Goal: Find specific page/section: Find specific page/section

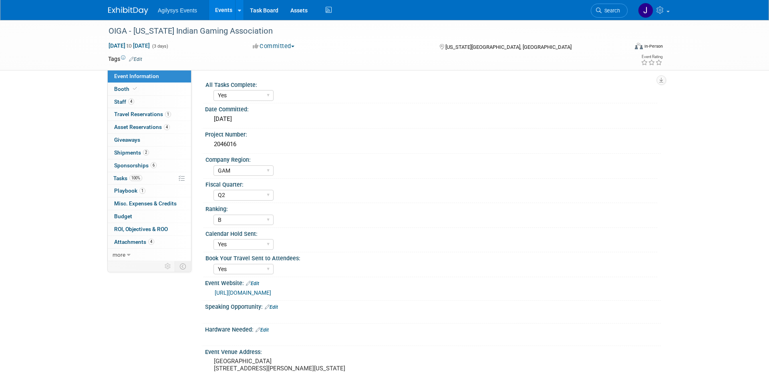
select select "Yes"
select select "GAM"
select select "Q2"
select select "B"
select select "Yes"
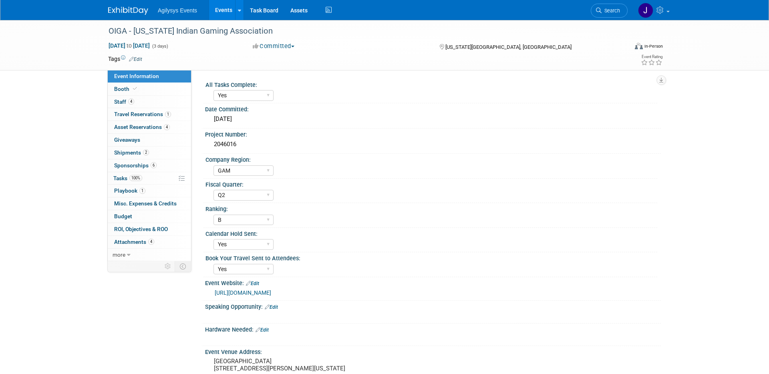
select select "Yes"
click at [229, 9] on link "Events" at bounding box center [223, 10] width 29 height 20
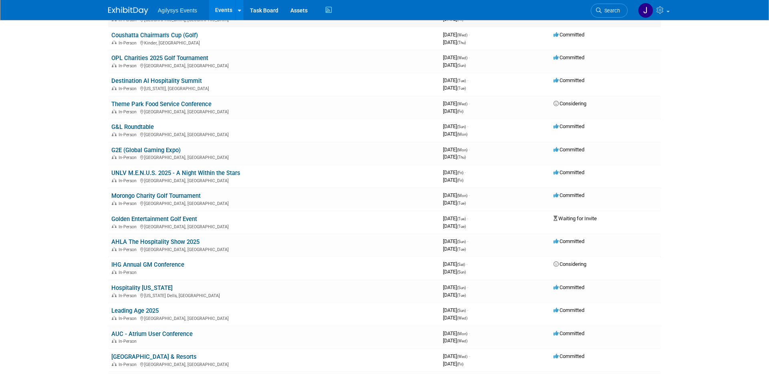
scroll to position [185, 0]
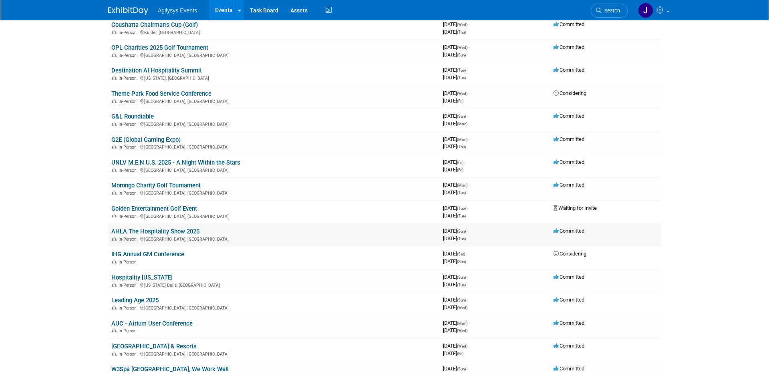
click at [170, 234] on link "AHLA The Hospitality Show 2025" at bounding box center [155, 231] width 88 height 7
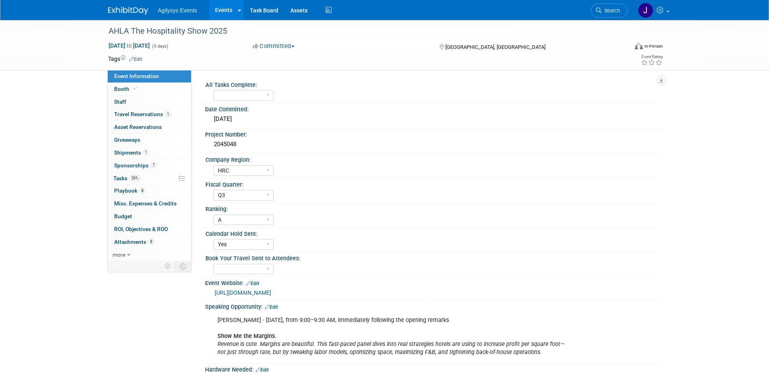
select select "HRC"
select select "Q3"
select select "A"
select select "Yes"
click at [137, 87] on span at bounding box center [134, 89] width 7 height 6
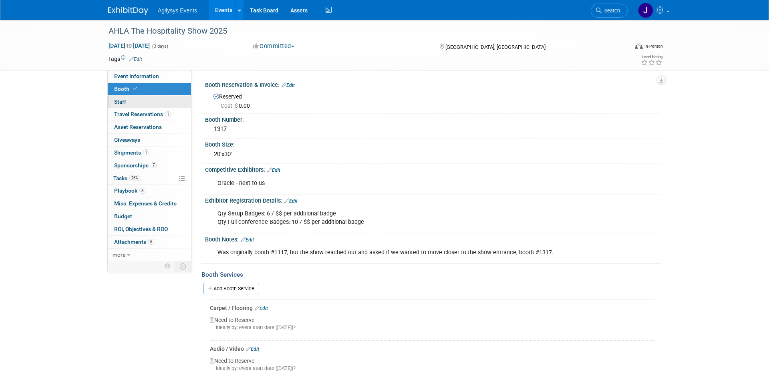
click at [154, 101] on link "0 Staff 0" at bounding box center [149, 102] width 83 height 12
